Goal: Transaction & Acquisition: Purchase product/service

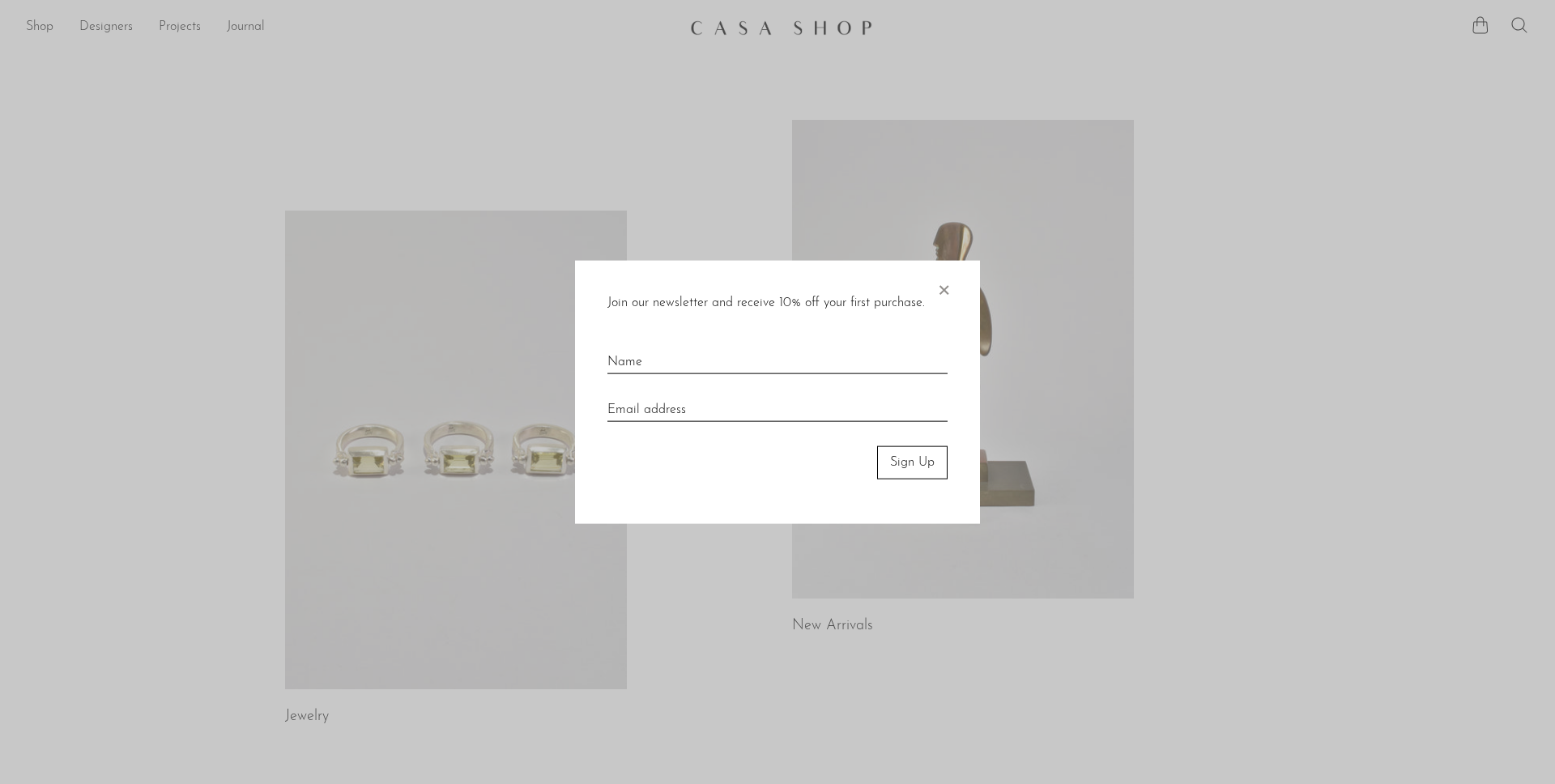
click at [947, 295] on span "×" at bounding box center [944, 286] width 16 height 52
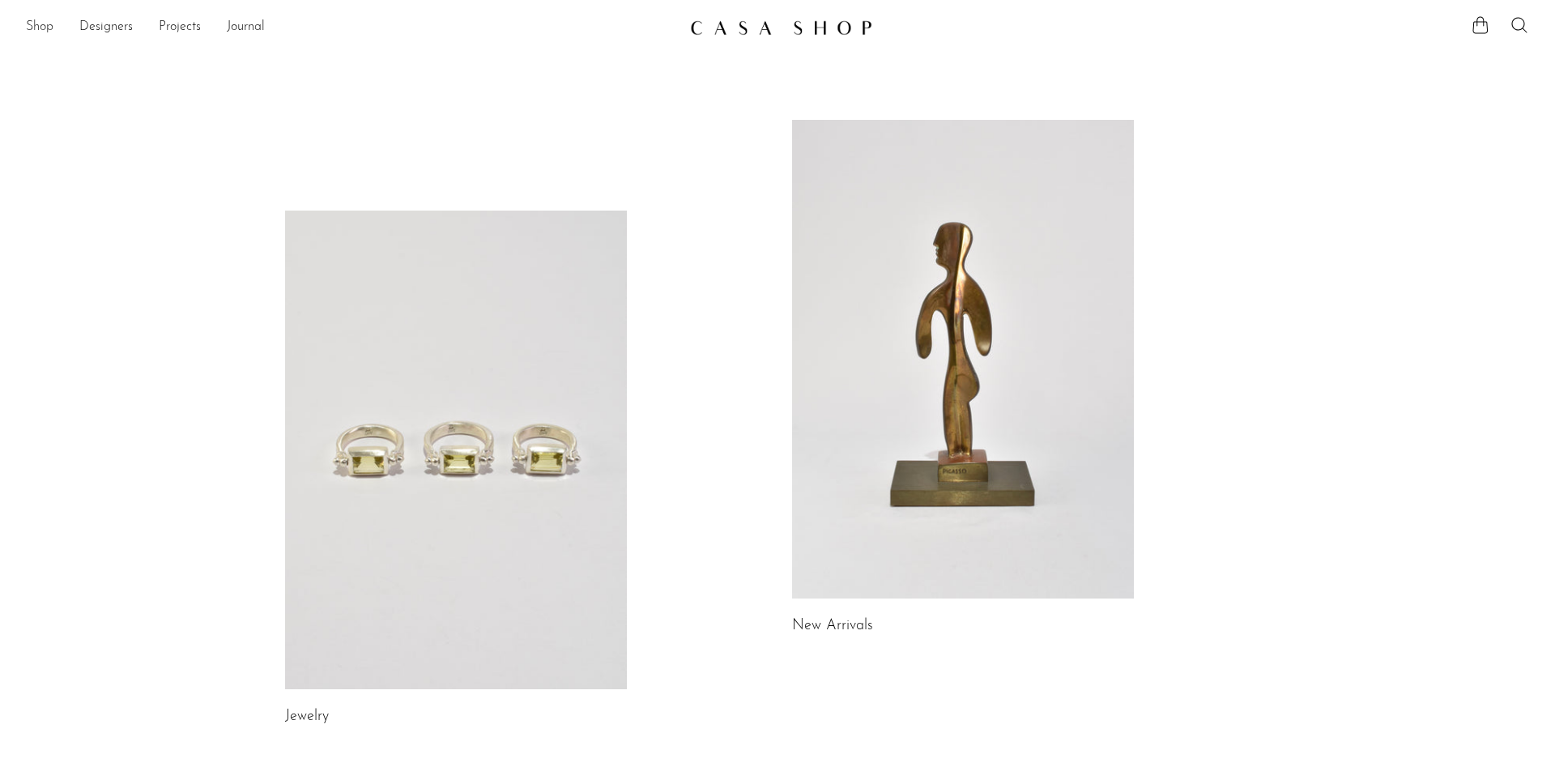
click at [45, 24] on link "Shop" at bounding box center [39, 27] width 27 height 21
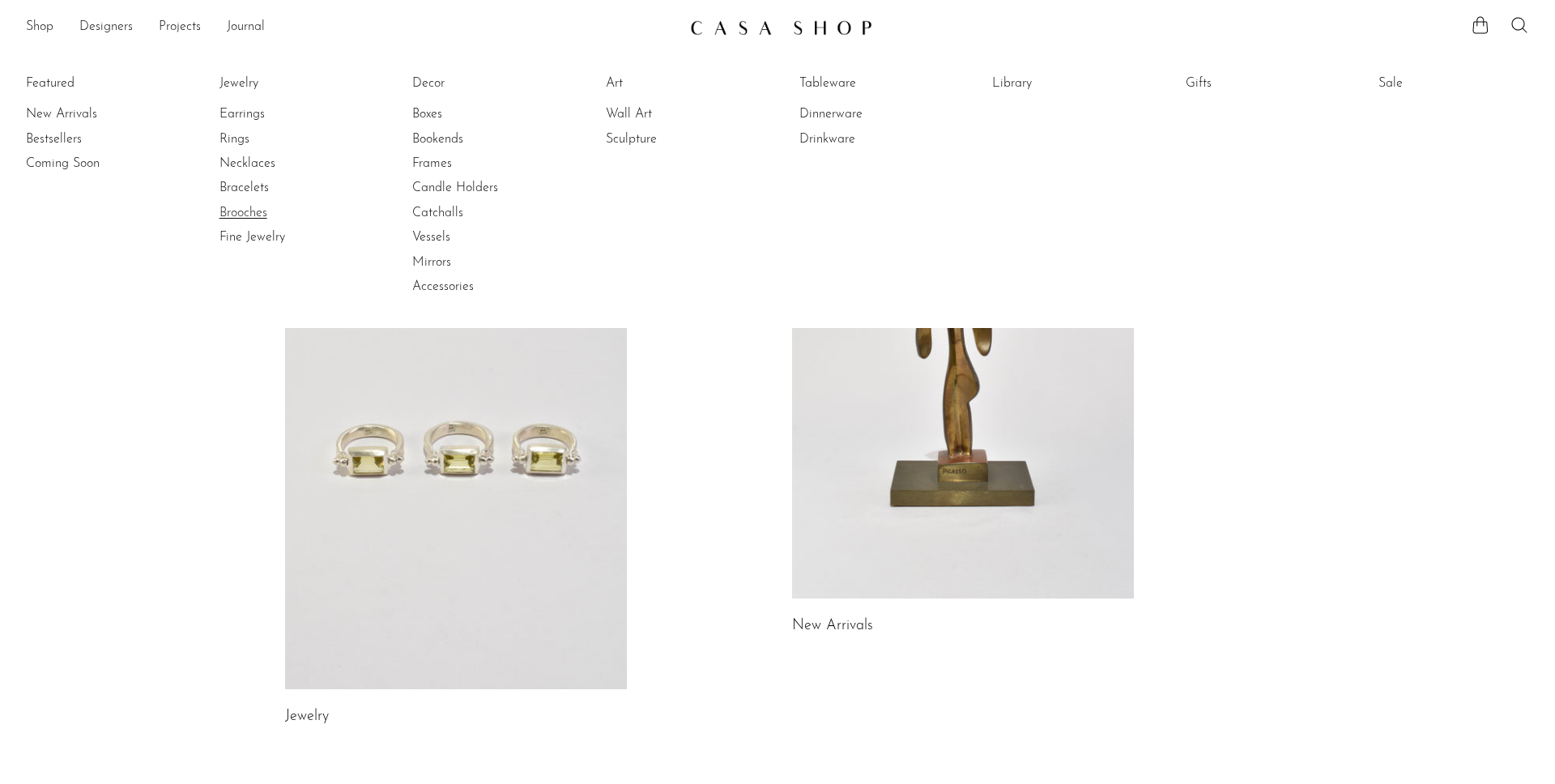
click at [256, 212] on link "Brooches" at bounding box center [280, 213] width 121 height 18
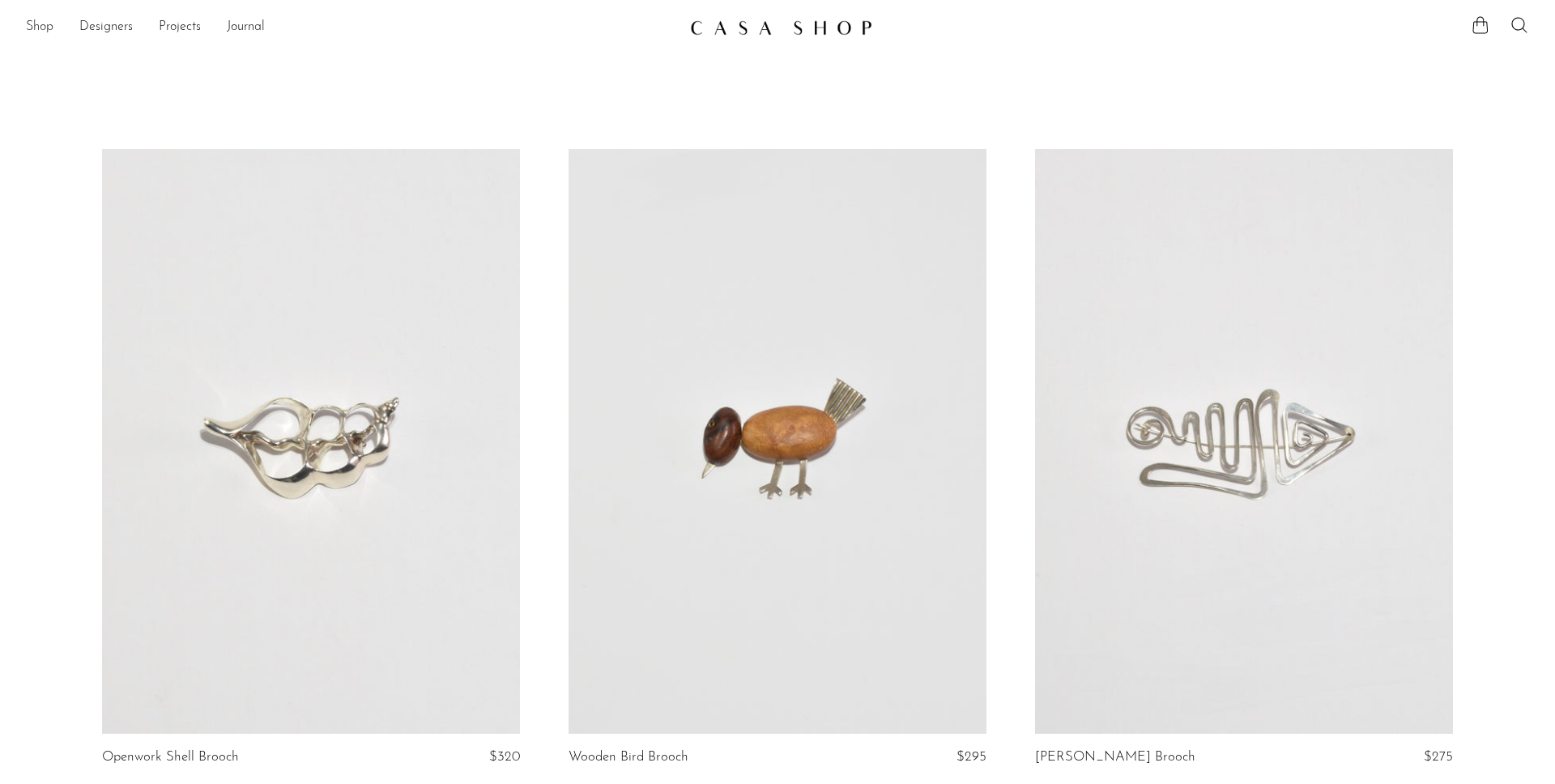
click at [36, 25] on link "Shop" at bounding box center [39, 27] width 27 height 21
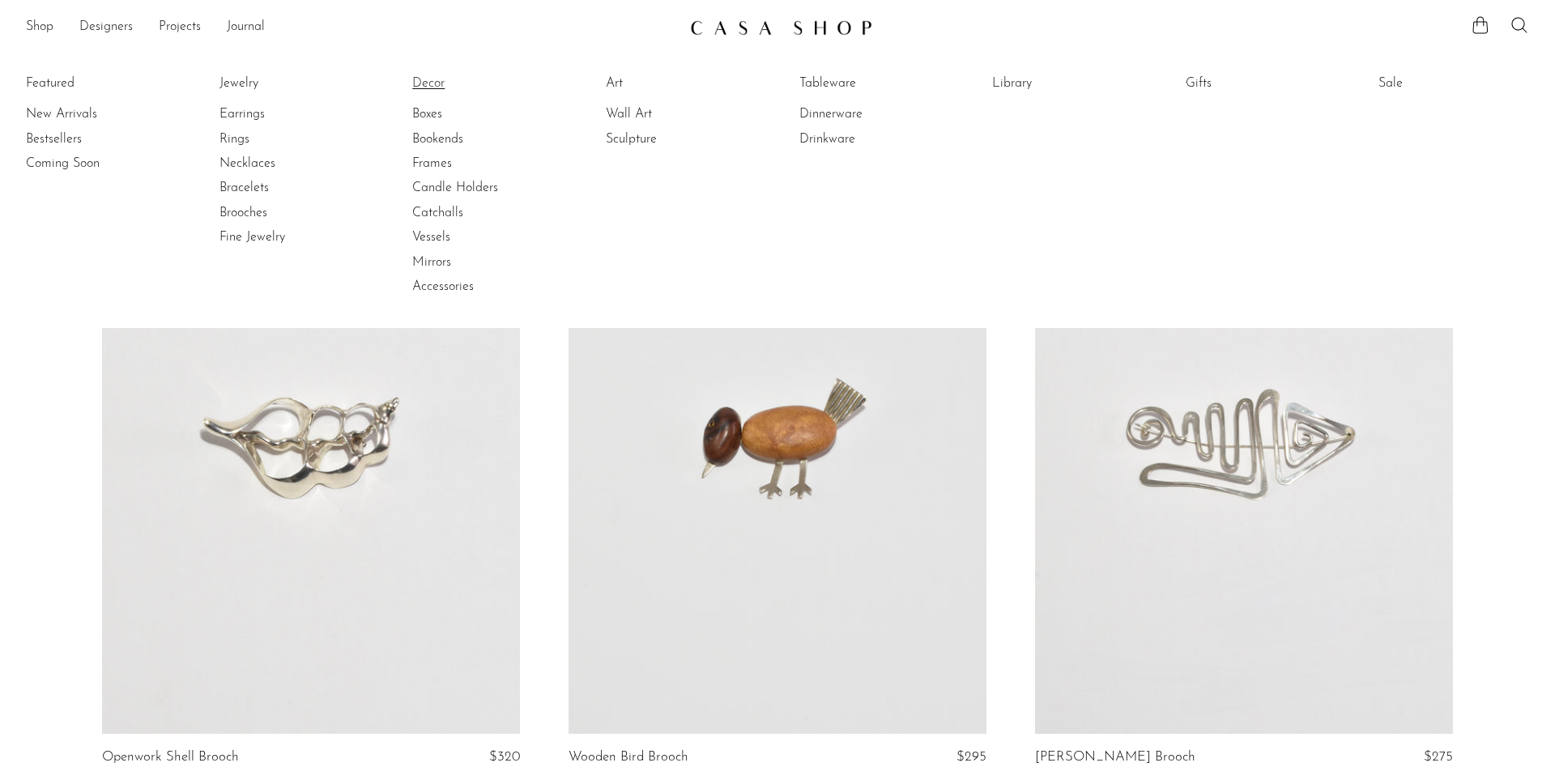
click at [425, 81] on link "Decor" at bounding box center [473, 84] width 121 height 18
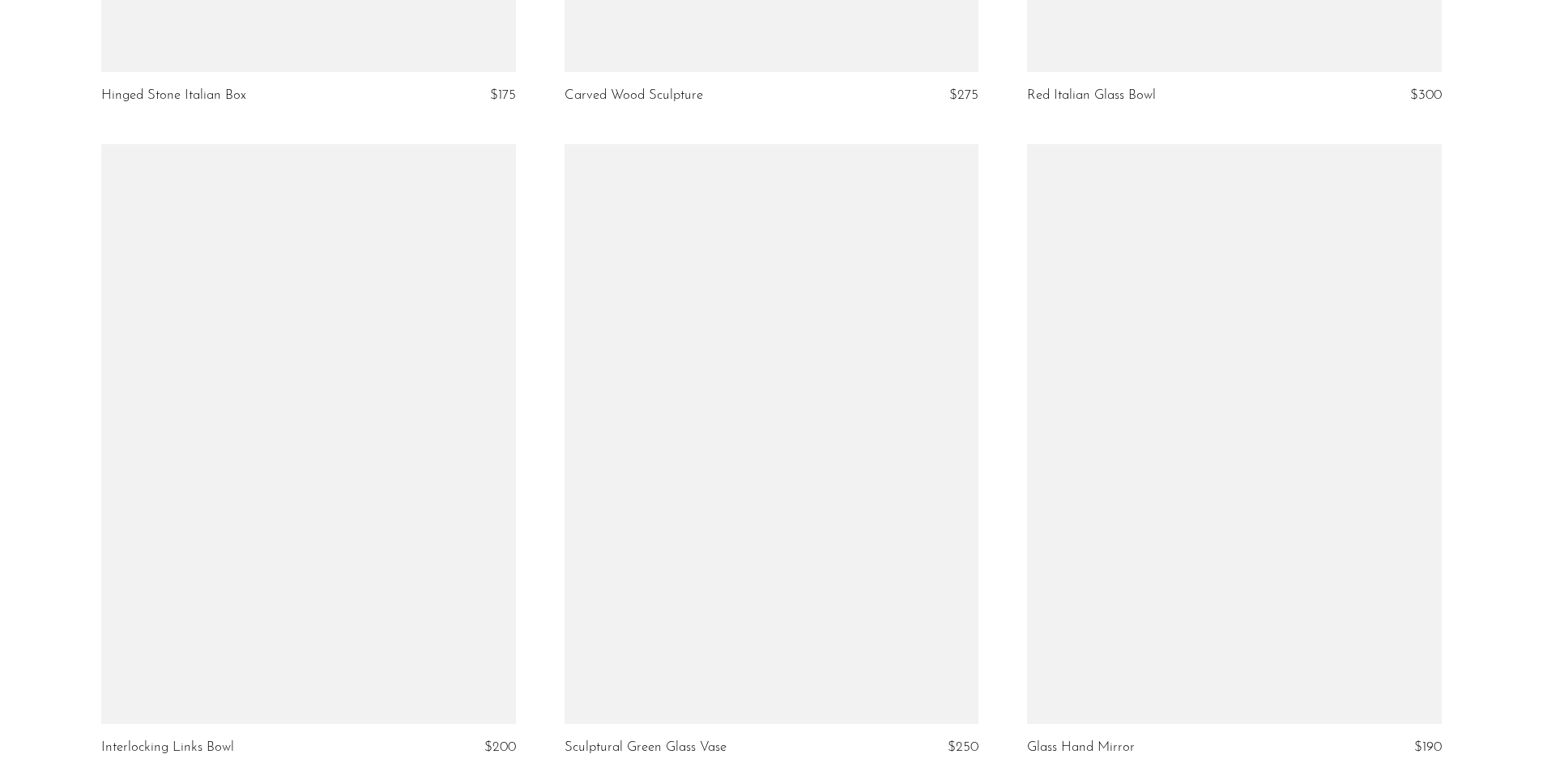
scroll to position [2321, 0]
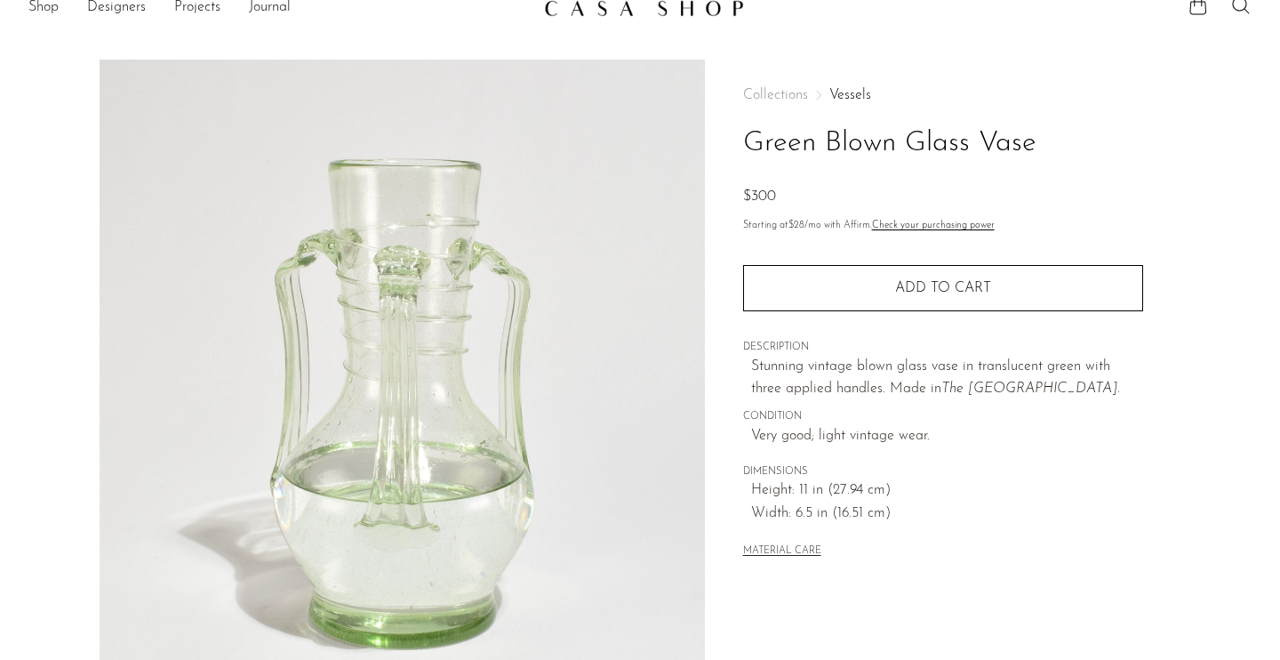
scroll to position [8, 0]
